Goal: Navigation & Orientation: Go to known website

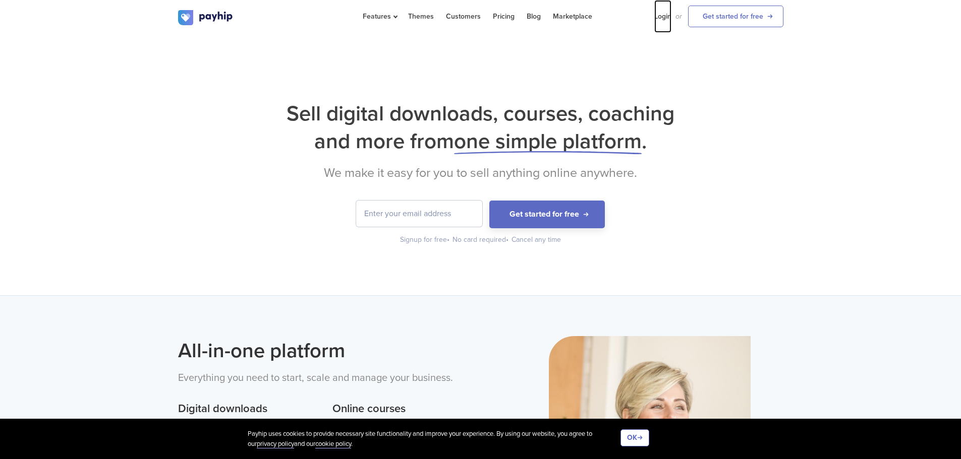
click at [656, 16] on link "Login" at bounding box center [662, 16] width 17 height 33
click at [659, 18] on link "Login" at bounding box center [662, 16] width 17 height 33
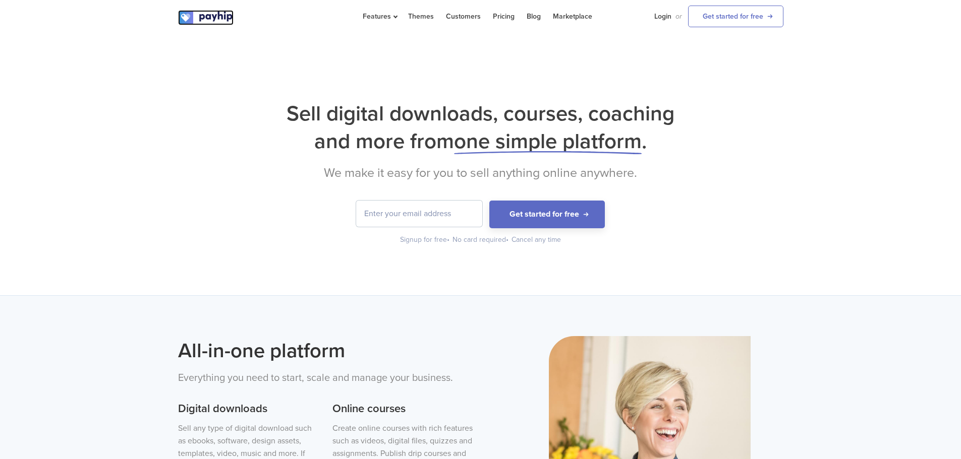
click at [202, 13] on img at bounding box center [205, 17] width 55 height 15
